Goal: Transaction & Acquisition: Purchase product/service

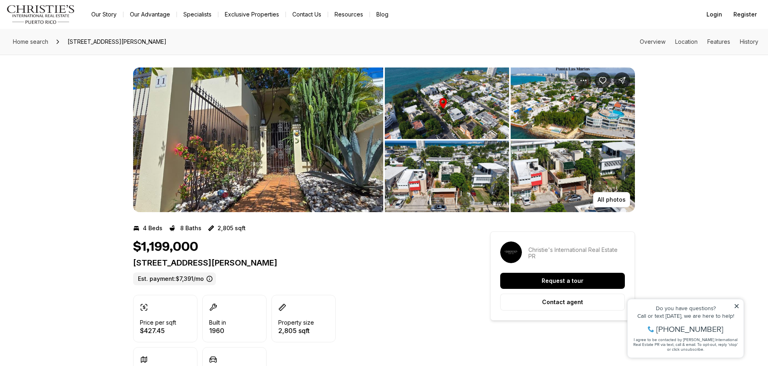
click at [101, 12] on link "Our Story" at bounding box center [104, 14] width 38 height 11
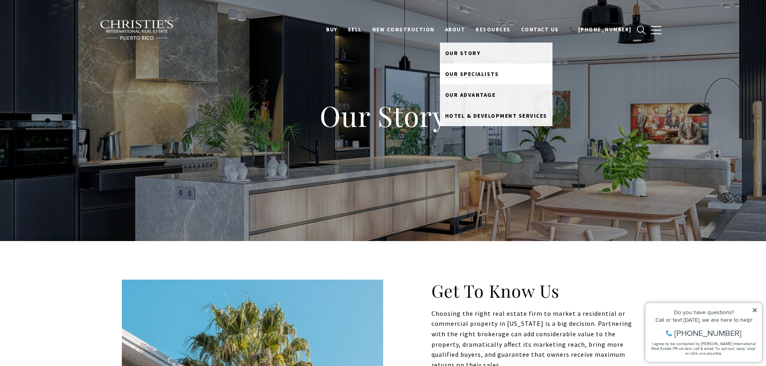
click at [483, 72] on span "Our Specialists" at bounding box center [472, 73] width 54 height 7
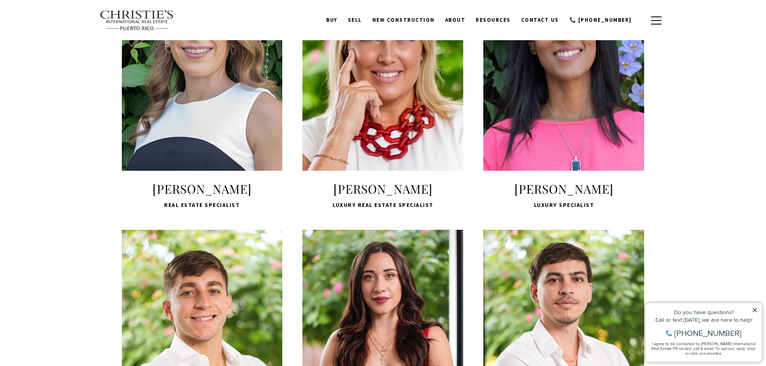
scroll to position [795, 0]
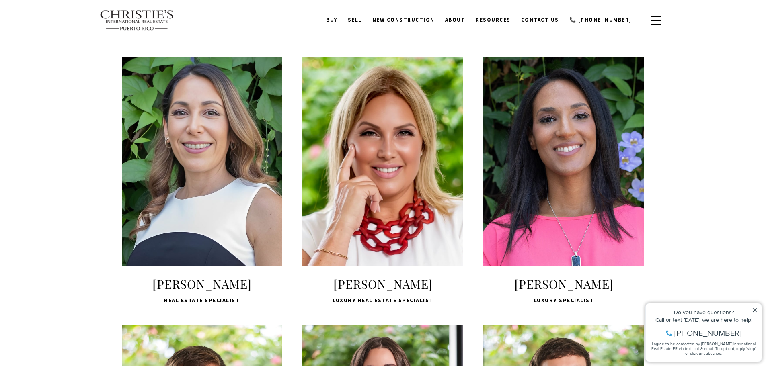
click at [590, 264] on div "LEARN MORE" at bounding box center [563, 161] width 161 height 209
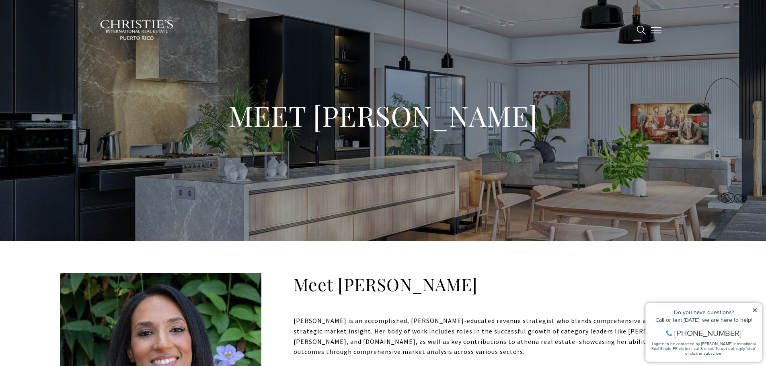
click at [655, 28] on button "button" at bounding box center [656, 29] width 21 height 23
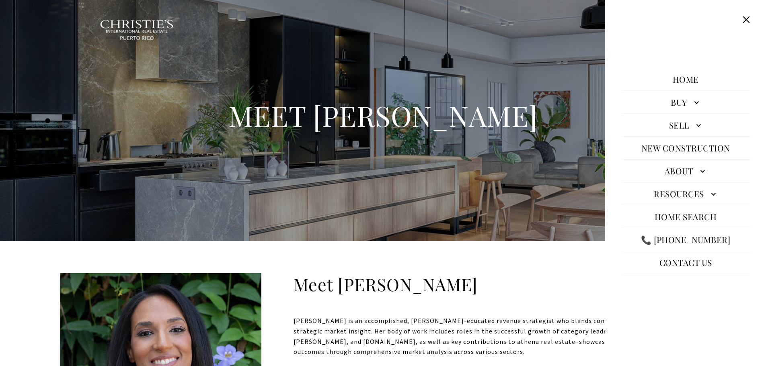
click at [685, 125] on link "Sell" at bounding box center [685, 124] width 129 height 19
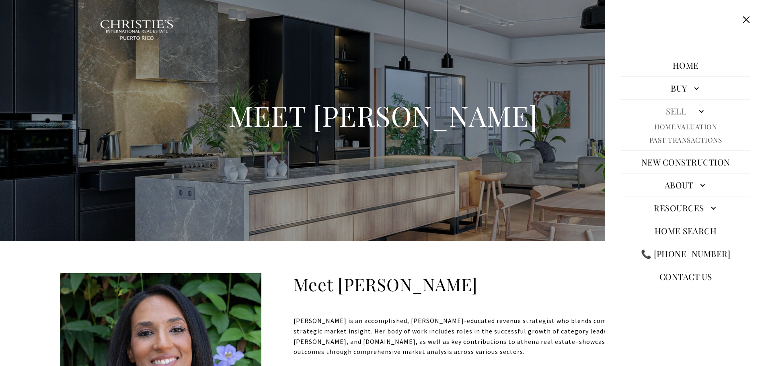
click at [676, 87] on link "Buy" at bounding box center [685, 87] width 129 height 19
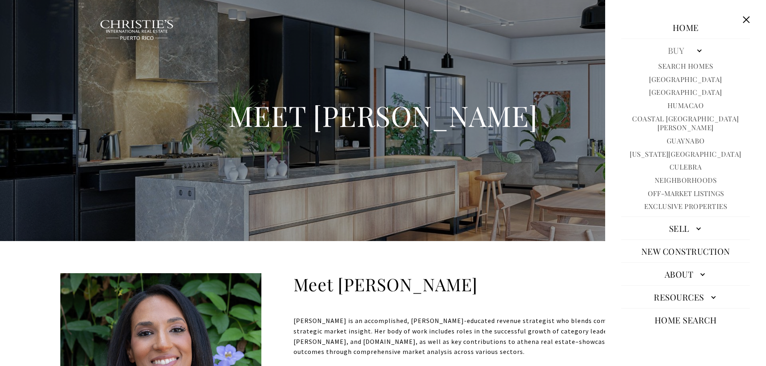
click at [683, 117] on link "Coastal [GEOGRAPHIC_DATA][PERSON_NAME]" at bounding box center [685, 123] width 129 height 18
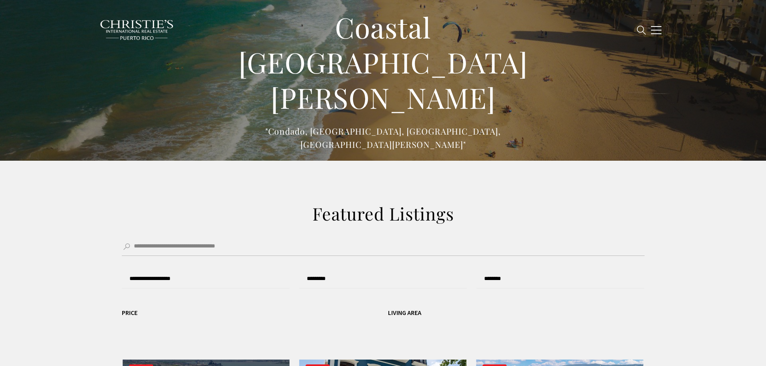
type input "******"
type input "*********"
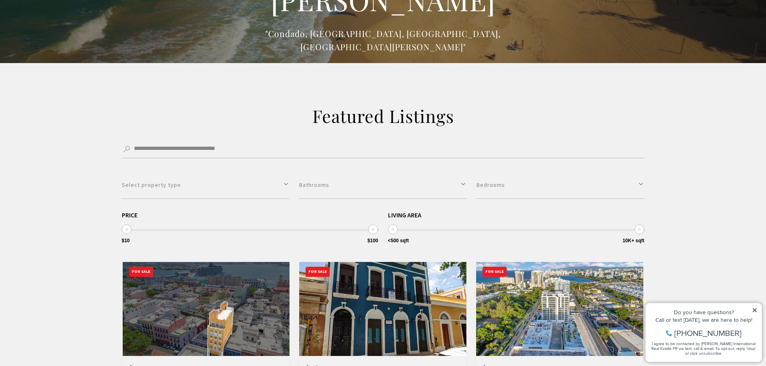
scroll to position [102, 0]
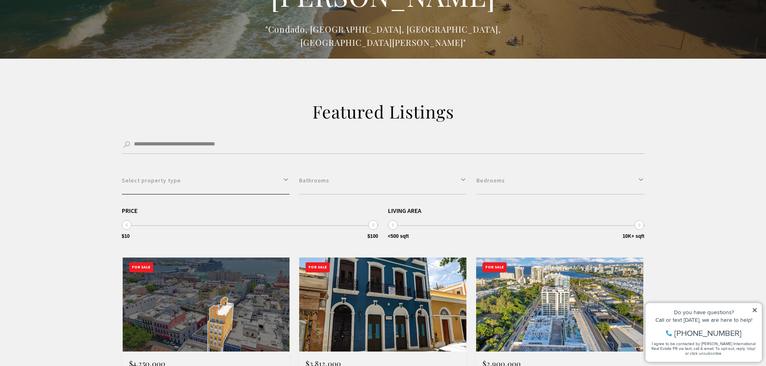
click at [282, 179] on button "Select property type" at bounding box center [206, 181] width 168 height 28
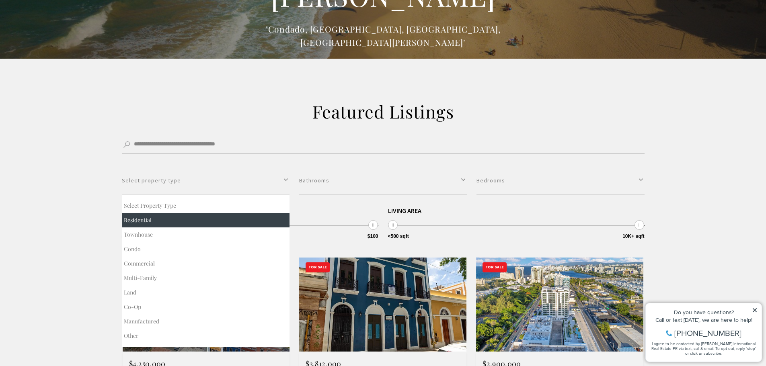
click at [158, 222] on button "Residential" at bounding box center [206, 220] width 168 height 14
select select "**********"
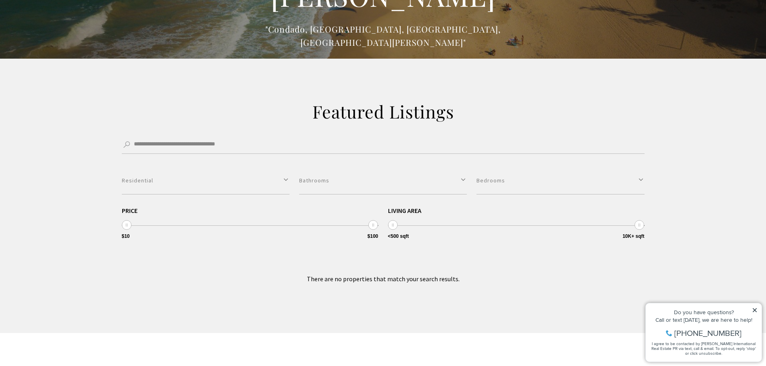
click at [327, 216] on span "$10 $100 $10 $100 $10 — $100" at bounding box center [250, 217] width 257 height 18
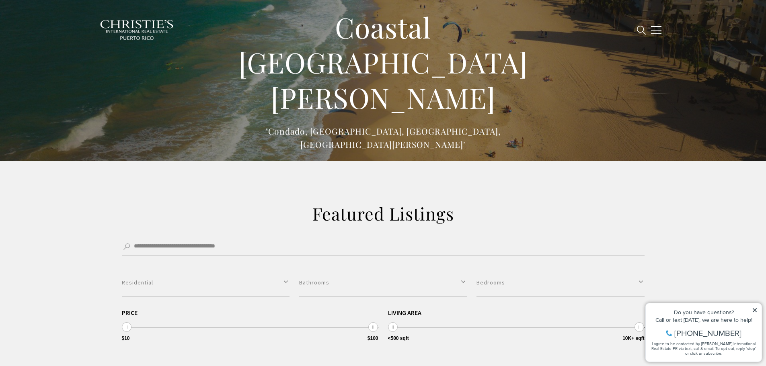
click at [418, 125] on p ""Condado, Ocean Park, Puntas Las Marias, Old San Juan"" at bounding box center [383, 138] width 322 height 27
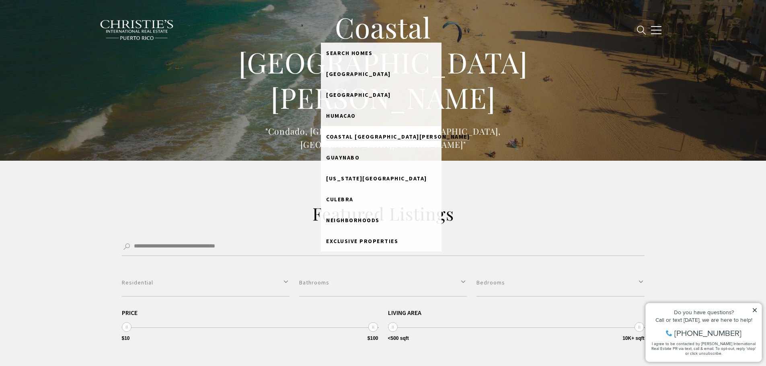
click at [372, 134] on span "Coastal [GEOGRAPHIC_DATA][PERSON_NAME]" at bounding box center [398, 136] width 144 height 7
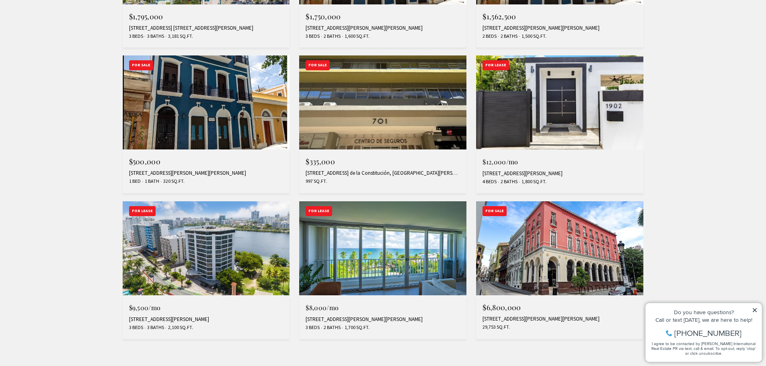
scroll to position [604, 0]
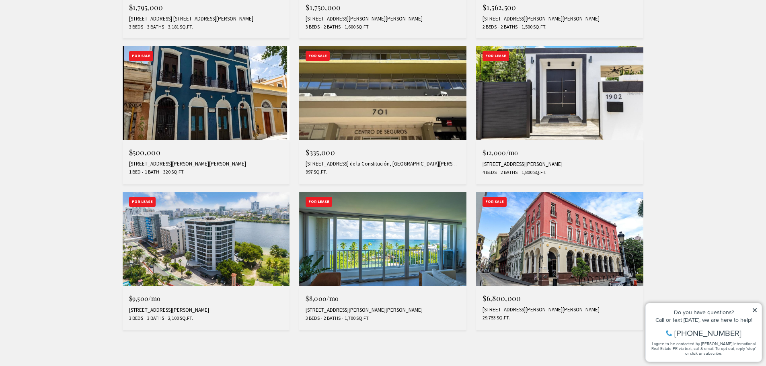
click at [541, 111] on img at bounding box center [559, 93] width 167 height 94
